Goal: Book appointment/travel/reservation

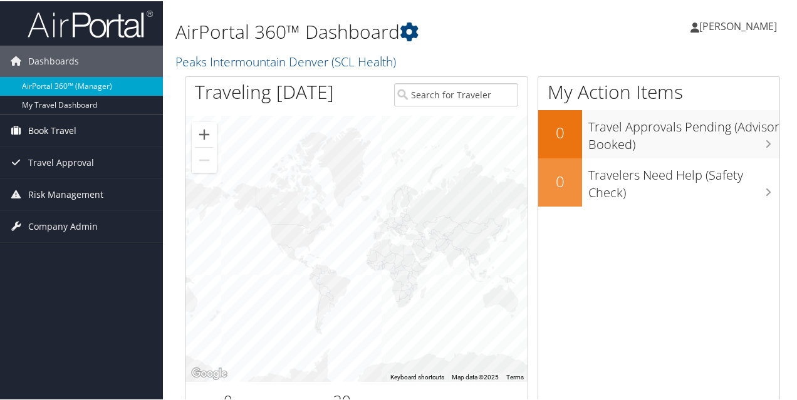
click at [38, 132] on span "Book Travel" at bounding box center [52, 129] width 48 height 31
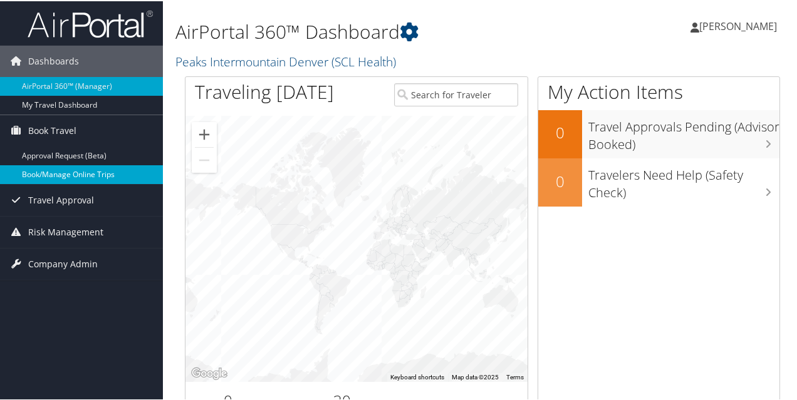
click at [121, 172] on link "Book/Manage Online Trips" at bounding box center [81, 173] width 163 height 19
